Goal: Information Seeking & Learning: Learn about a topic

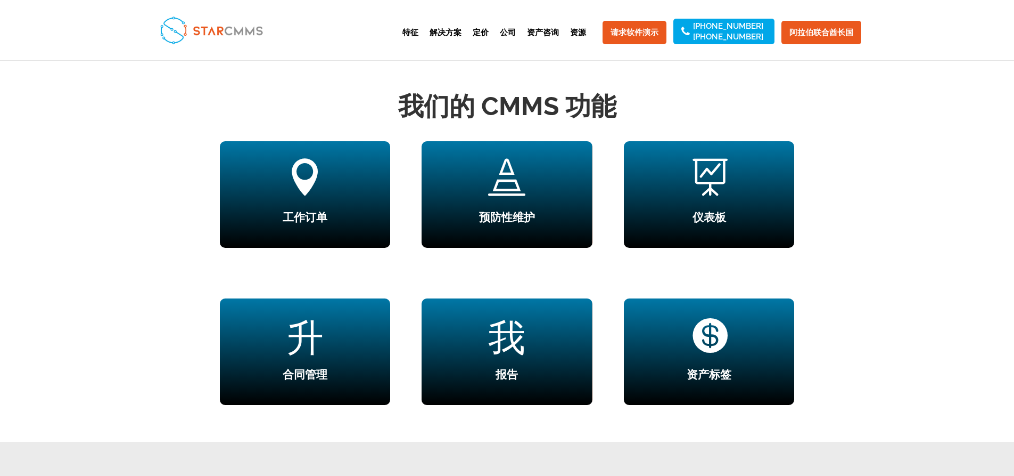
scroll to position [905, 0]
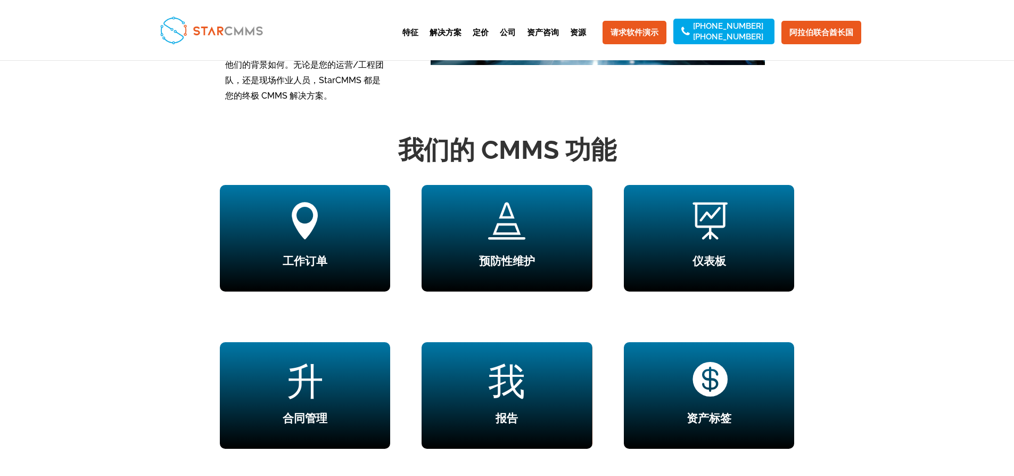
drag, startPoint x: 271, startPoint y: 30, endPoint x: 238, endPoint y: 32, distance: 33.6
click at [238, 32] on div at bounding box center [507, 30] width 708 height 60
drag, startPoint x: 285, startPoint y: 93, endPoint x: 263, endPoint y: 99, distance: 23.0
click at [263, 99] on font "与任何传统的 CMMS 系统不同，StarCMMS 是一款易于使用的解决方案，能够轻松适应您的业务和员工需求，无论他们的背景如何。无论是您的运营/工程团队，还…" at bounding box center [304, 57] width 159 height 87
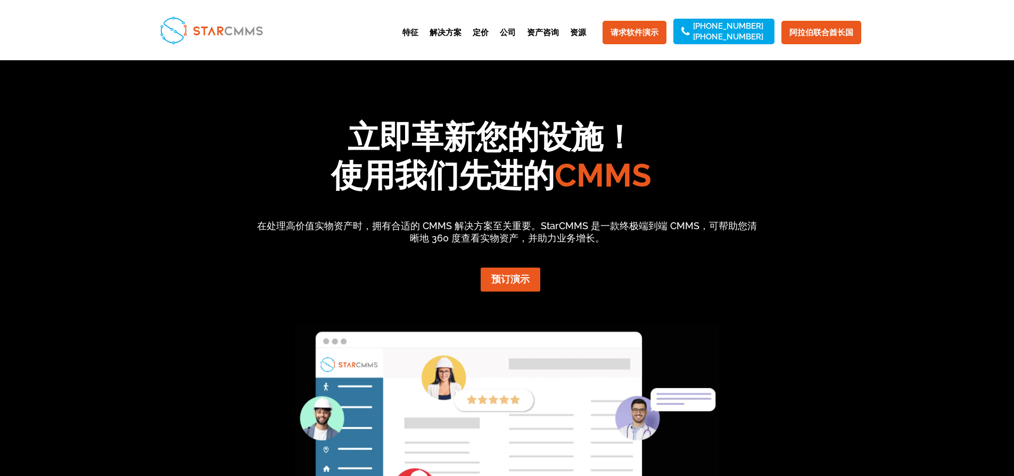
scroll to position [0, 0]
drag, startPoint x: 767, startPoint y: 35, endPoint x: 695, endPoint y: 24, distance: 72.8
click at [695, 24] on li "[PHONE_NUMBER] [PHONE_NUMBER]" at bounding box center [724, 32] width 101 height 26
copy div "[PHONE_NUMBER] [PHONE_NUMBER]"
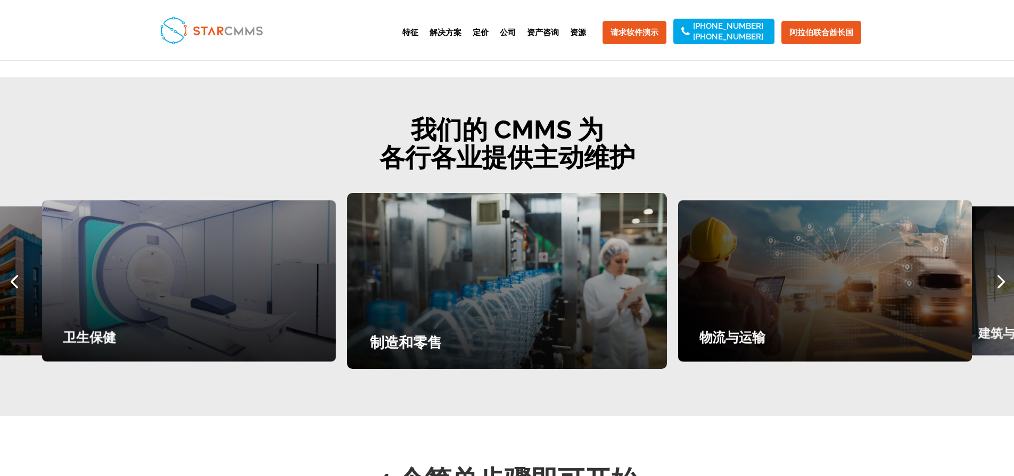
scroll to position [1331, 0]
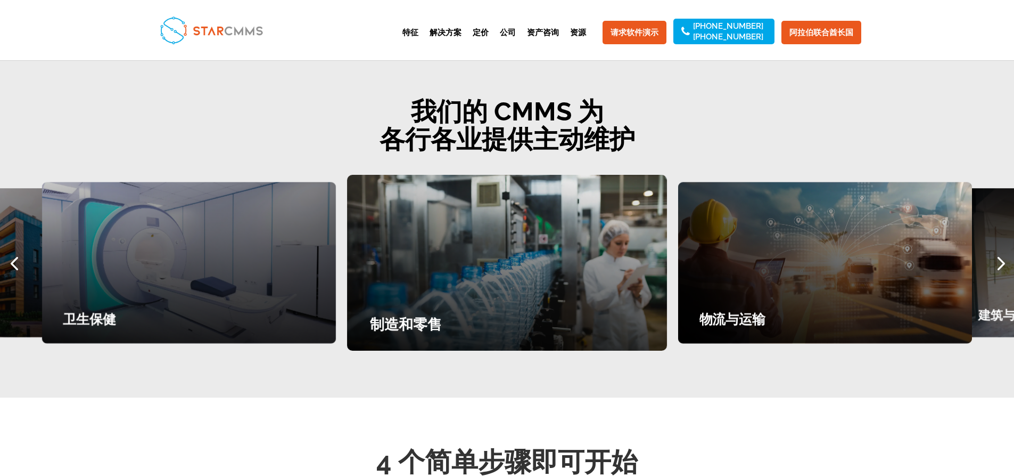
click at [1006, 265] on div "下一张幻灯片" at bounding box center [1000, 263] width 28 height 28
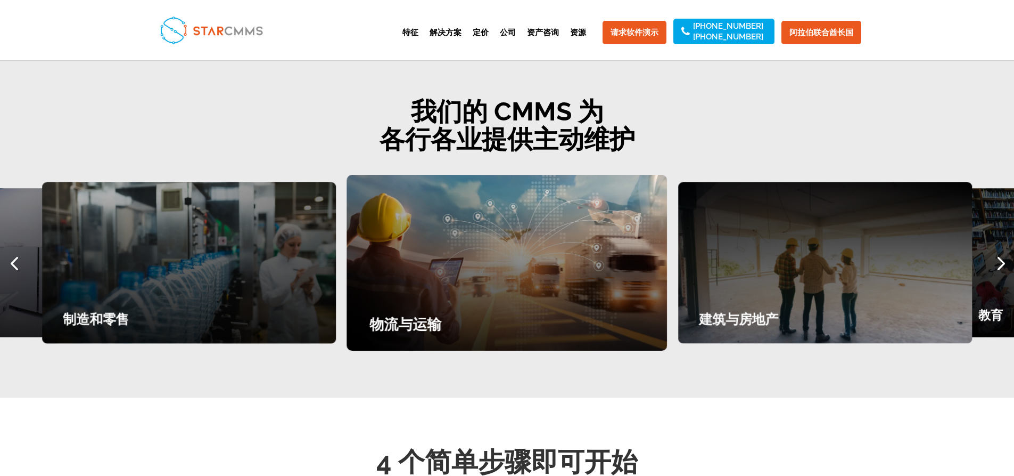
click at [1005, 265] on div "下一张幻灯片" at bounding box center [1000, 263] width 28 height 28
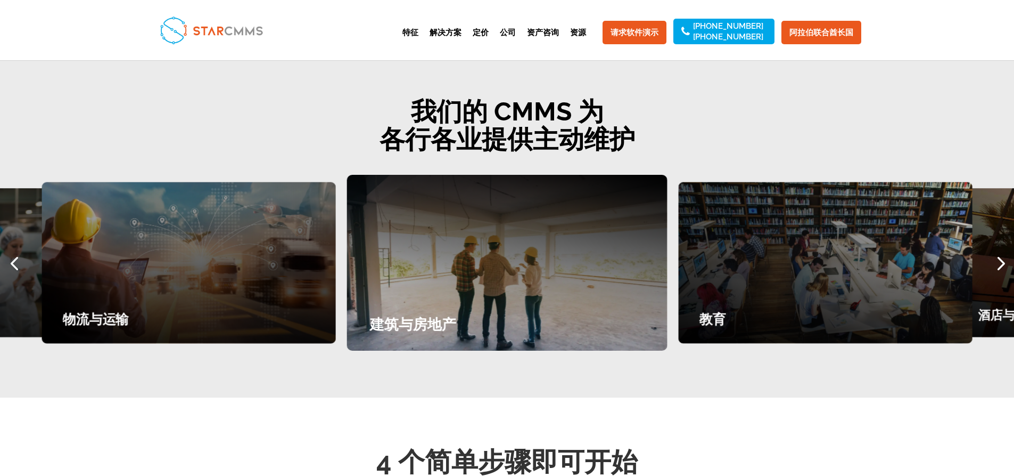
click at [1005, 265] on div "下一张幻灯片" at bounding box center [1000, 263] width 28 height 28
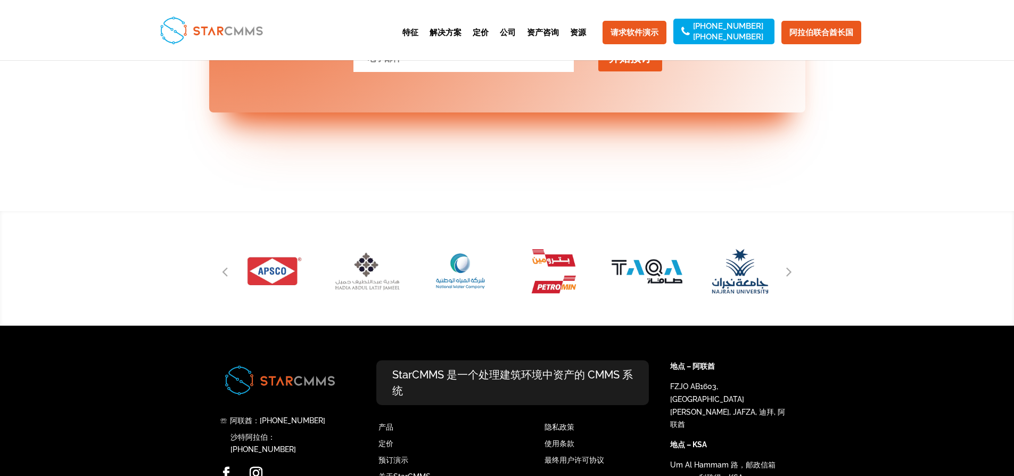
scroll to position [4278, 0]
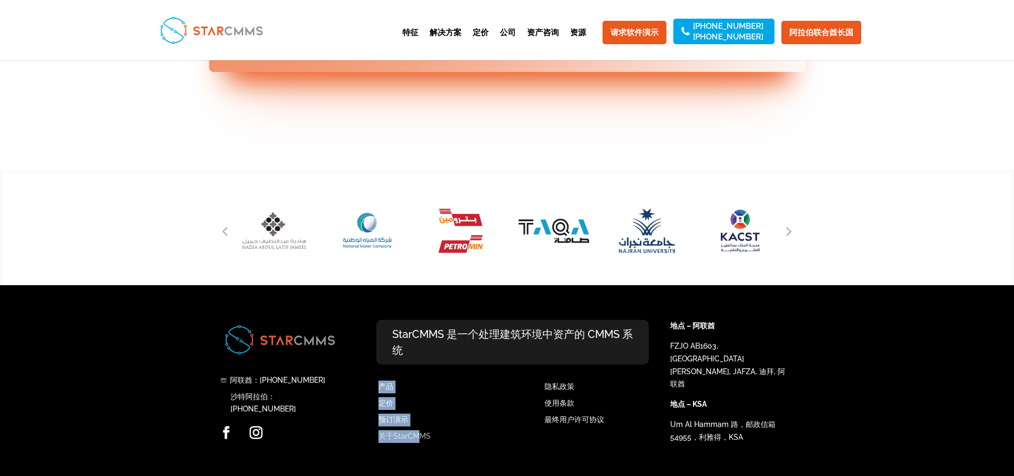
drag, startPoint x: 443, startPoint y: 435, endPoint x: 422, endPoint y: 437, distance: 20.3
click at [422, 437] on div "产品 定价 预订演示 关于StarCMMS" at bounding box center [446, 413] width 150 height 66
click at [446, 440] on div "产品 定价 预订演示 关于StarCMMS" at bounding box center [446, 413] width 150 height 66
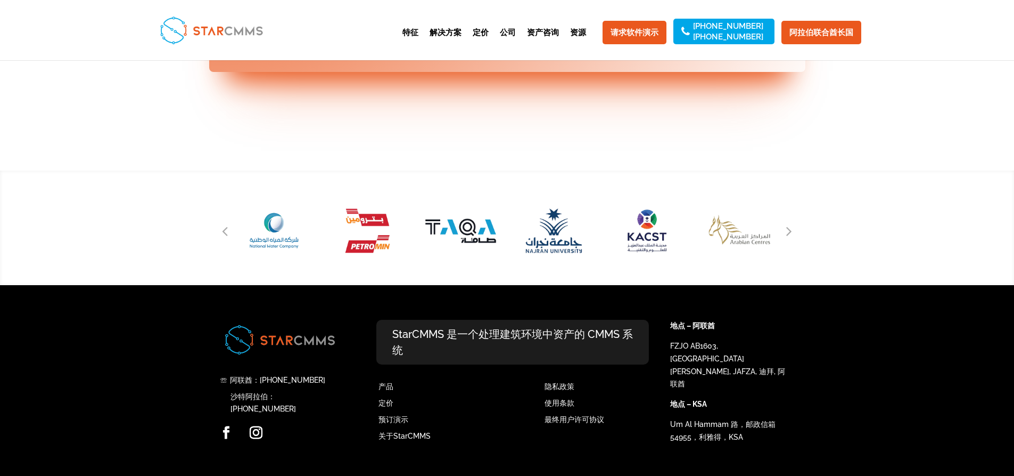
click at [432, 434] on div "产品 定价 预订演示 关于StarCMMS" at bounding box center [446, 413] width 150 height 66
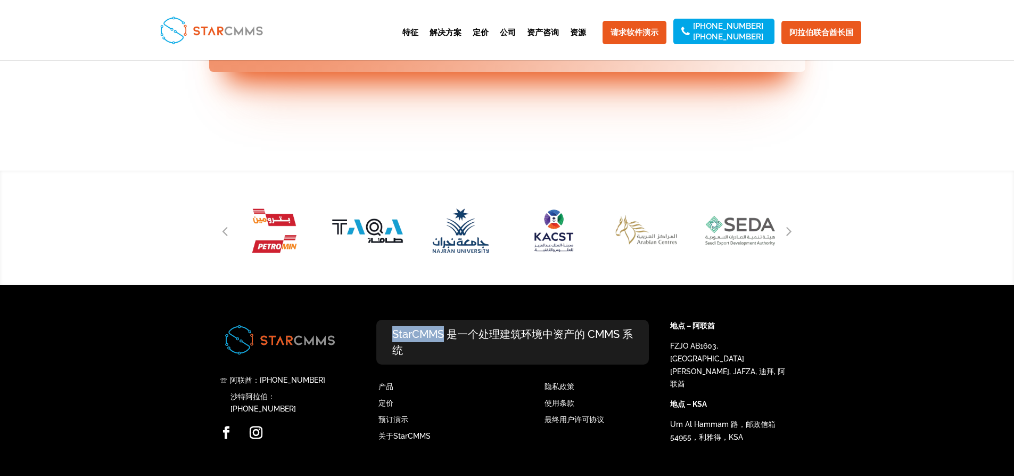
drag, startPoint x: 444, startPoint y: 333, endPoint x: 394, endPoint y: 336, distance: 49.6
click at [394, 336] on font "StarCMMS 是一个处理建筑环境中资产的 CMMS 系统" at bounding box center [512, 342] width 241 height 29
copy font "StarCMMS"
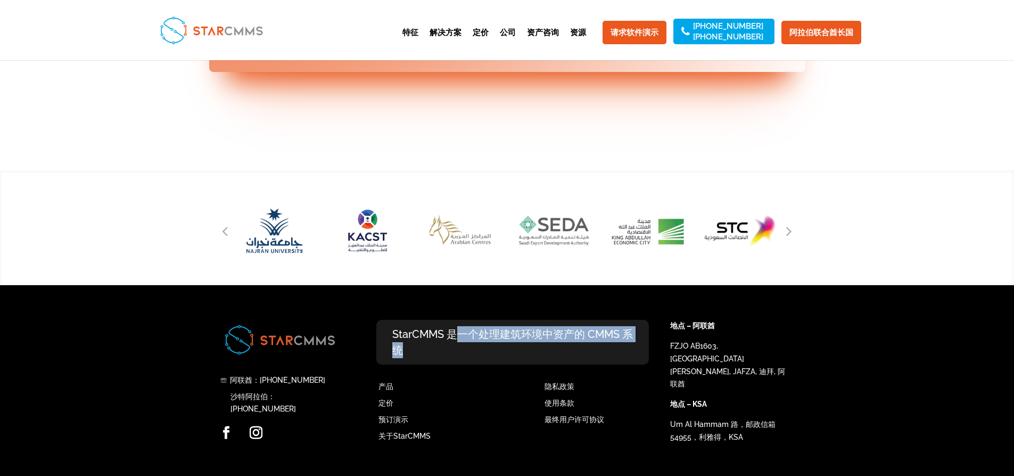
drag, startPoint x: 462, startPoint y: 338, endPoint x: 586, endPoint y: 359, distance: 125.5
click at [586, 359] on p "StarCMMS 是一个处理建筑环境中资产的 CMMS 系统" at bounding box center [512, 342] width 273 height 45
copy font "一个处理建筑环境中资产的 CMMS 系统"
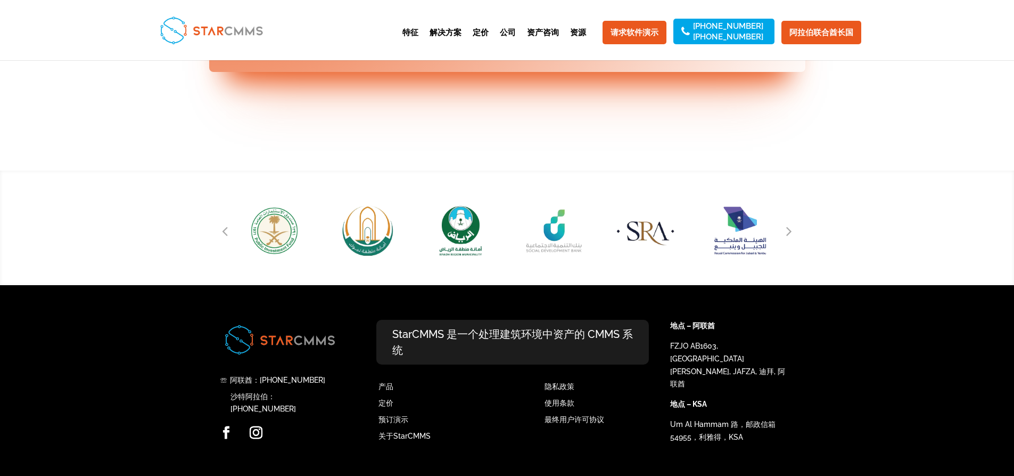
click at [934, 211] on div at bounding box center [507, 227] width 1014 height 114
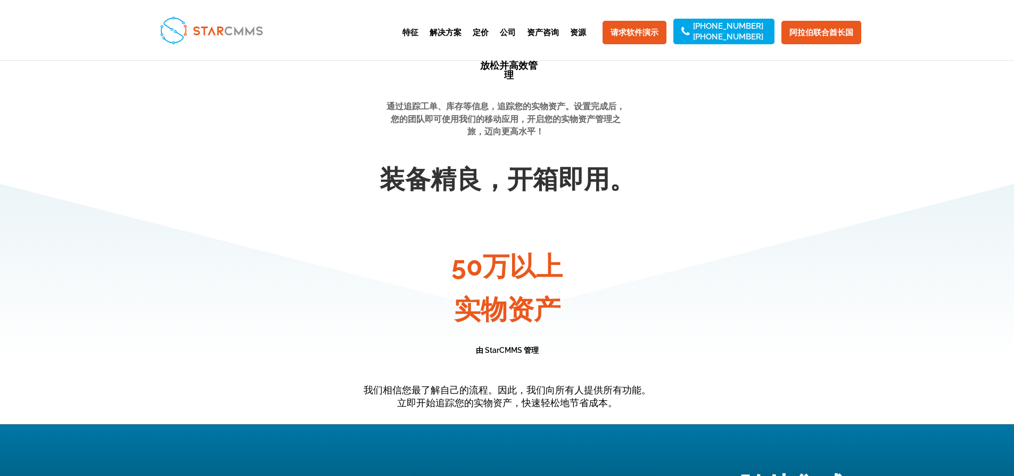
scroll to position [2574, 0]
